Goal: Check status: Check status

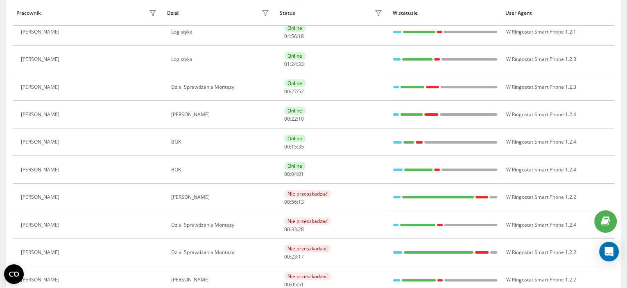
scroll to position [204, 0]
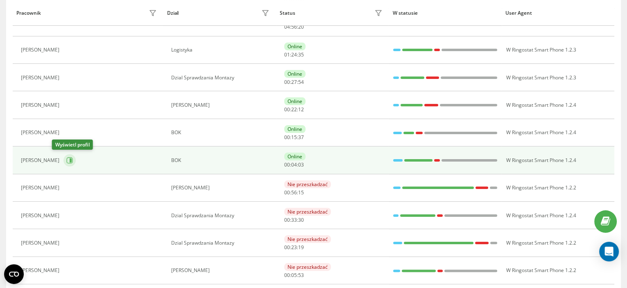
click at [63, 159] on button at bounding box center [69, 160] width 12 height 12
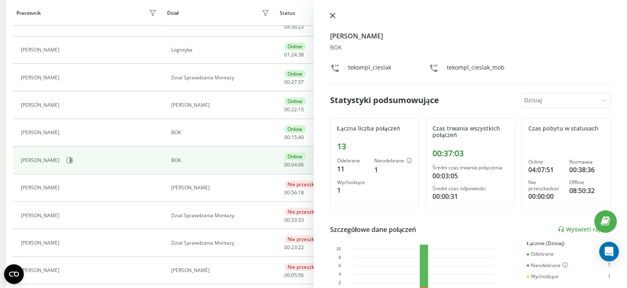
click at [328, 19] on button at bounding box center [332, 16] width 11 height 8
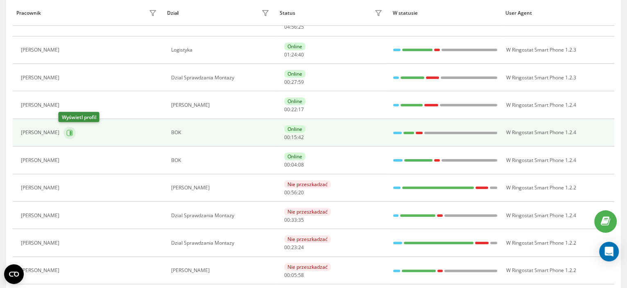
click at [63, 129] on button at bounding box center [69, 133] width 12 height 12
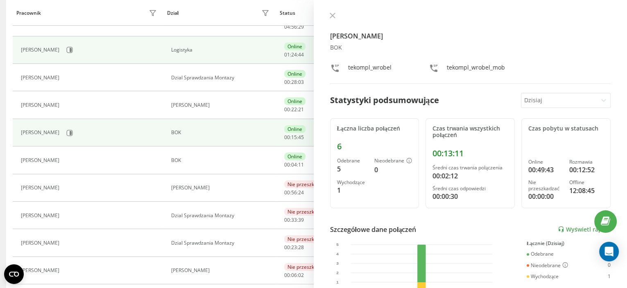
drag, startPoint x: 333, startPoint y: 13, endPoint x: 302, endPoint y: 50, distance: 48.8
click at [333, 13] on icon at bounding box center [333, 16] width 6 height 6
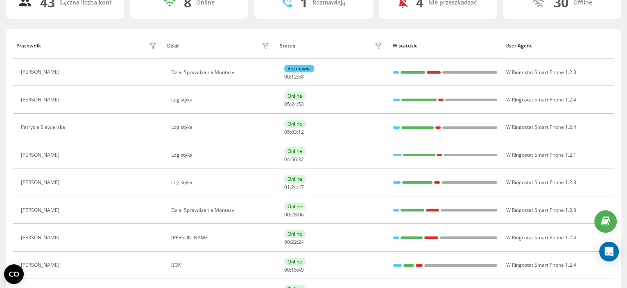
scroll to position [51, 0]
